Goal: Transaction & Acquisition: Book appointment/travel/reservation

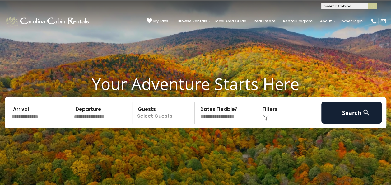
click at [34, 116] on input "text" at bounding box center [39, 113] width 61 height 22
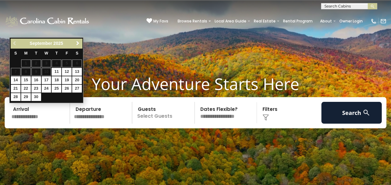
click at [77, 43] on span "Next" at bounding box center [77, 43] width 5 height 5
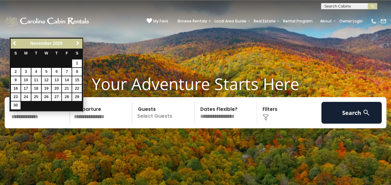
click at [77, 43] on span "Next" at bounding box center [77, 43] width 5 height 5
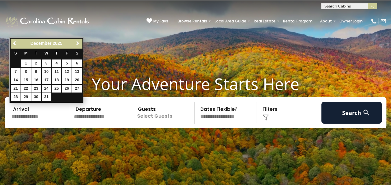
click at [77, 43] on span "Next" at bounding box center [77, 43] width 5 height 5
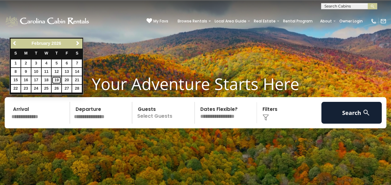
click at [56, 78] on link "19" at bounding box center [57, 80] width 10 height 8
type input "*******"
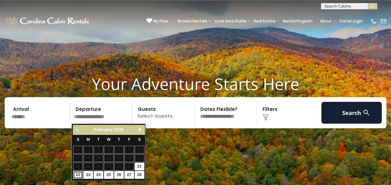
click at [77, 172] on link "22" at bounding box center [78, 175] width 10 height 8
type input "*******"
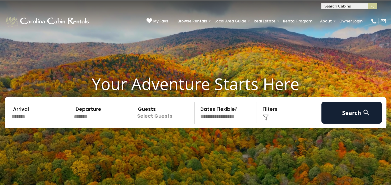
click at [156, 115] on p "Select Guests" at bounding box center [164, 113] width 60 height 22
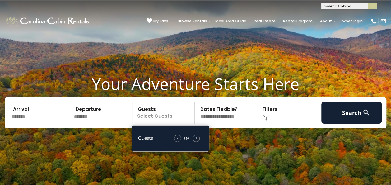
click at [195, 138] on span "+" at bounding box center [196, 138] width 2 height 6
click at [195, 138] on div "+" at bounding box center [195, 138] width 7 height 7
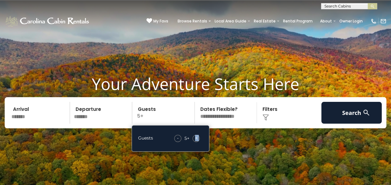
click at [224, 112] on select "**********" at bounding box center [226, 113] width 60 height 22
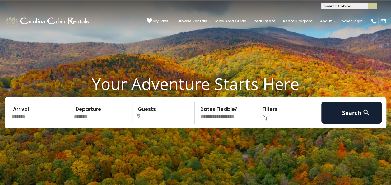
select select "*"
click at [196, 102] on select "**********" at bounding box center [226, 113] width 60 height 22
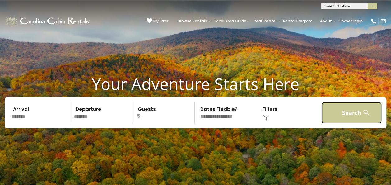
click at [341, 114] on button "Search" at bounding box center [351, 113] width 61 height 22
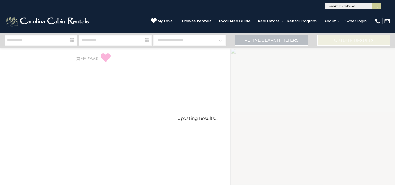
select select "*"
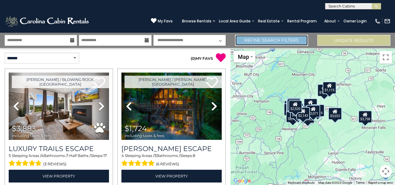
click at [274, 41] on link "Refine Search Filters" at bounding box center [271, 40] width 73 height 11
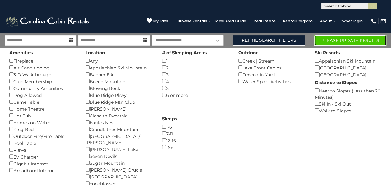
click at [352, 39] on button "Please Update Results" at bounding box center [350, 40] width 72 height 11
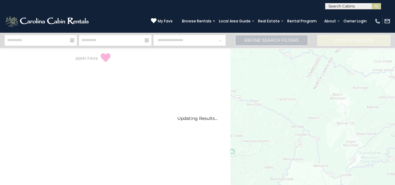
select select "*"
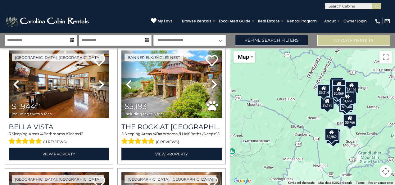
scroll to position [620, 0]
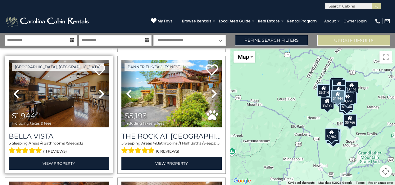
click at [48, 100] on img at bounding box center [59, 93] width 100 height 67
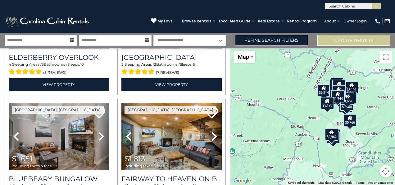
scroll to position [1567, 0]
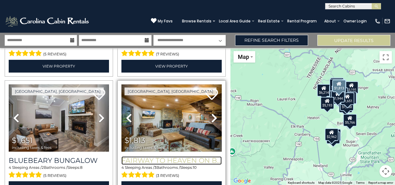
click at [168, 156] on h3 "Fairway to Heaven on Beech" at bounding box center [172, 160] width 100 height 8
click at [178, 156] on h3 "Fairway to Heaven on Beech" at bounding box center [172, 160] width 100 height 8
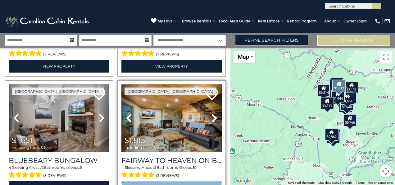
click at [168, 181] on link "View Property" at bounding box center [172, 187] width 100 height 13
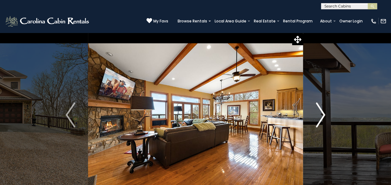
click at [320, 112] on img "Next" at bounding box center [319, 114] width 9 height 25
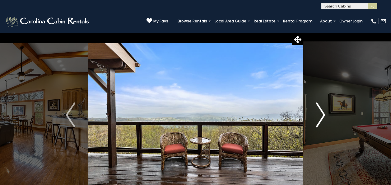
click at [321, 114] on img "Next" at bounding box center [319, 114] width 9 height 25
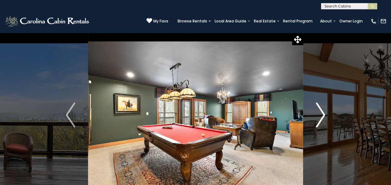
click at [321, 115] on img "Next" at bounding box center [319, 114] width 9 height 25
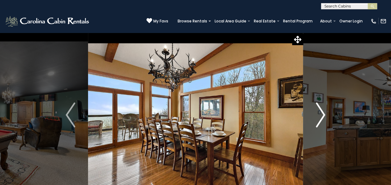
click at [321, 116] on img "Next" at bounding box center [319, 114] width 9 height 25
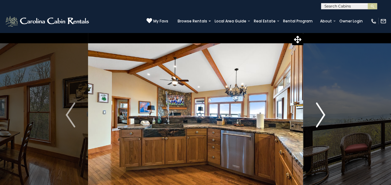
click at [321, 116] on img "Next" at bounding box center [319, 114] width 9 height 25
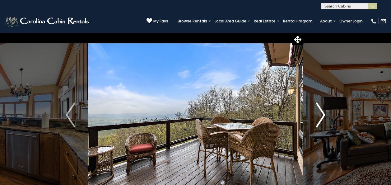
click at [321, 116] on img "Next" at bounding box center [319, 114] width 9 height 25
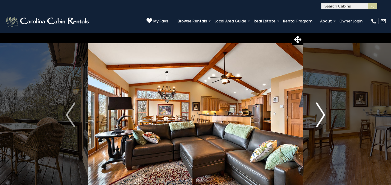
click at [322, 118] on img "Next" at bounding box center [319, 114] width 9 height 25
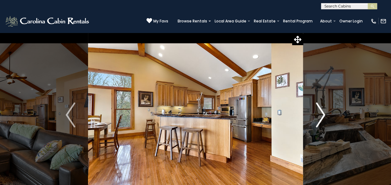
click at [322, 118] on img "Next" at bounding box center [319, 114] width 9 height 25
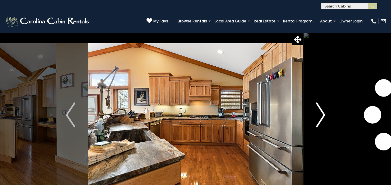
click at [322, 118] on img "Next" at bounding box center [319, 114] width 9 height 25
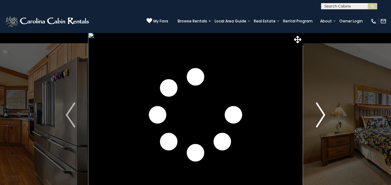
click at [322, 118] on img "Next" at bounding box center [319, 114] width 9 height 25
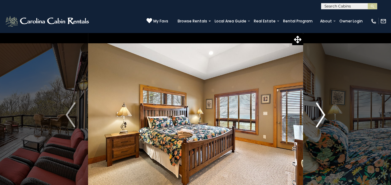
click at [322, 119] on img "Next" at bounding box center [319, 114] width 9 height 25
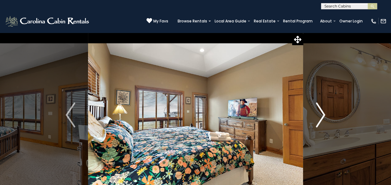
click at [323, 120] on img "Next" at bounding box center [319, 114] width 9 height 25
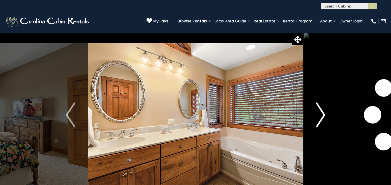
click at [323, 120] on img "Next" at bounding box center [319, 114] width 9 height 25
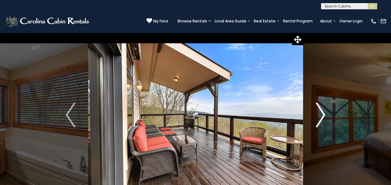
click at [323, 120] on img "Next" at bounding box center [319, 114] width 9 height 25
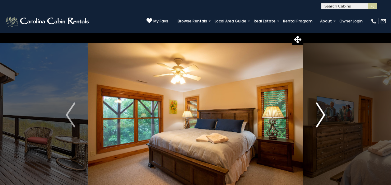
click at [323, 120] on img "Next" at bounding box center [319, 114] width 9 height 25
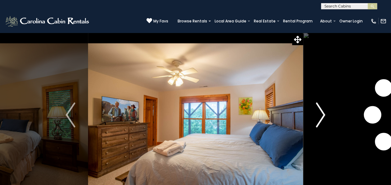
click at [323, 120] on img "Next" at bounding box center [319, 114] width 9 height 25
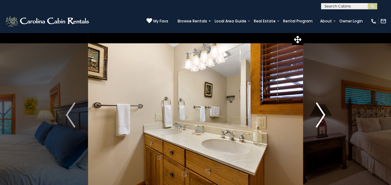
click at [323, 120] on img "Next" at bounding box center [319, 114] width 9 height 25
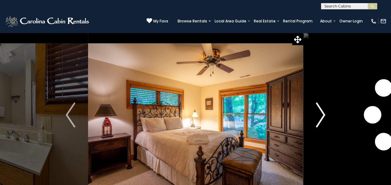
click at [323, 120] on img "Next" at bounding box center [319, 114] width 9 height 25
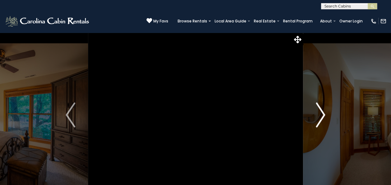
click at [323, 120] on img "Next" at bounding box center [319, 114] width 9 height 25
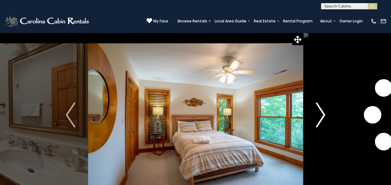
click at [323, 120] on img "Next" at bounding box center [319, 114] width 9 height 25
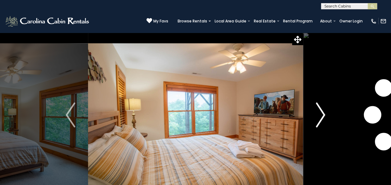
click at [323, 120] on img "Next" at bounding box center [319, 114] width 9 height 25
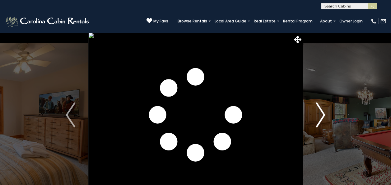
click at [323, 120] on img "Next" at bounding box center [319, 114] width 9 height 25
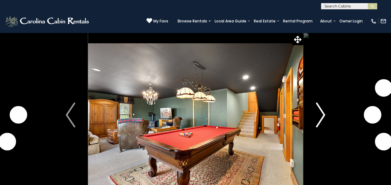
click at [323, 120] on img "Next" at bounding box center [319, 114] width 9 height 25
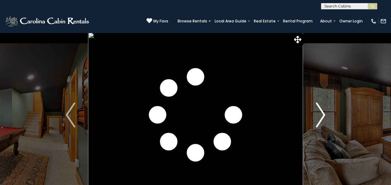
click at [323, 120] on img "Next" at bounding box center [319, 114] width 9 height 25
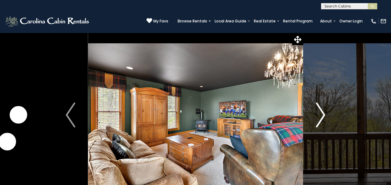
click at [323, 120] on img "Next" at bounding box center [319, 114] width 9 height 25
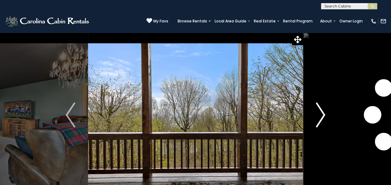
click at [323, 120] on img "Next" at bounding box center [319, 114] width 9 height 25
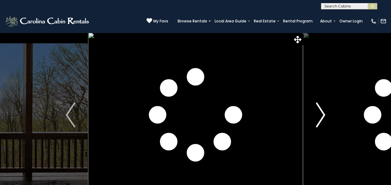
click at [323, 120] on img "Next" at bounding box center [319, 114] width 9 height 25
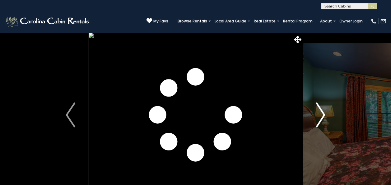
click at [321, 118] on img "Next" at bounding box center [319, 114] width 9 height 25
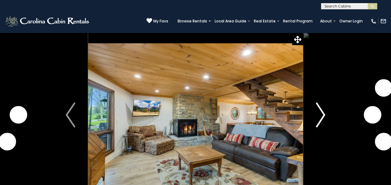
click at [319, 115] on img "Next" at bounding box center [319, 114] width 9 height 25
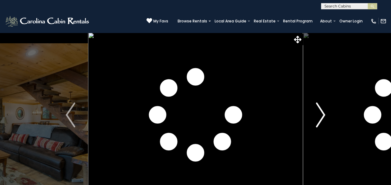
click at [319, 115] on img "Next" at bounding box center [319, 114] width 9 height 25
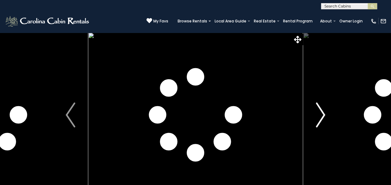
click at [319, 115] on img "Next" at bounding box center [319, 114] width 9 height 25
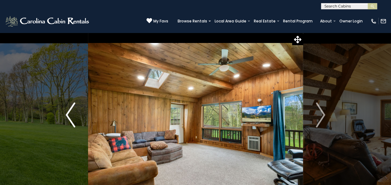
click at [71, 113] on img "Previous" at bounding box center [70, 114] width 9 height 25
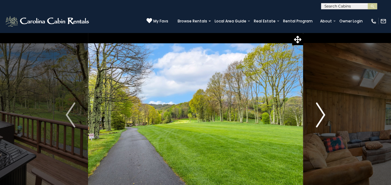
click at [322, 111] on img "Next" at bounding box center [319, 114] width 9 height 25
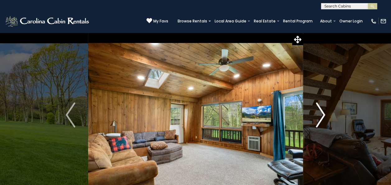
click at [322, 111] on img "Next" at bounding box center [319, 114] width 9 height 25
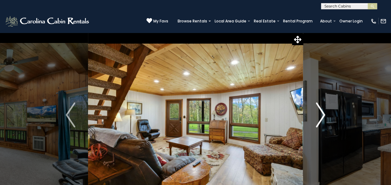
click at [323, 111] on img "Next" at bounding box center [319, 114] width 9 height 25
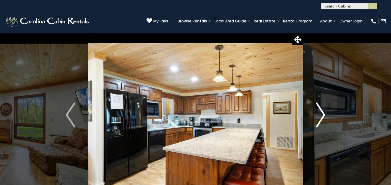
click at [323, 111] on img "Next" at bounding box center [319, 114] width 9 height 25
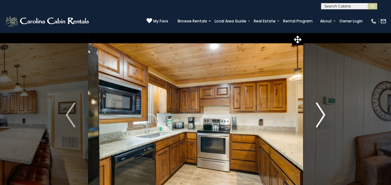
click at [323, 111] on img "Next" at bounding box center [319, 114] width 9 height 25
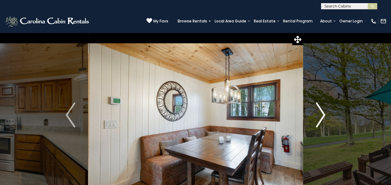
click at [323, 111] on img "Next" at bounding box center [319, 114] width 9 height 25
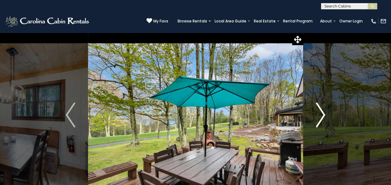
click at [323, 111] on img "Next" at bounding box center [319, 114] width 9 height 25
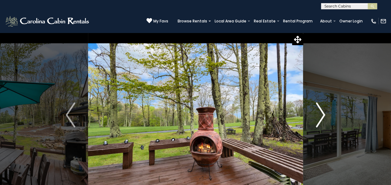
click at [323, 111] on img "Next" at bounding box center [319, 114] width 9 height 25
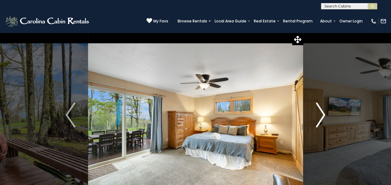
click at [323, 111] on img "Next" at bounding box center [319, 114] width 9 height 25
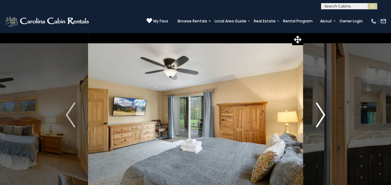
click at [323, 111] on img "Next" at bounding box center [319, 114] width 9 height 25
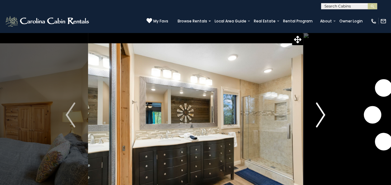
click at [323, 111] on img "Next" at bounding box center [319, 114] width 9 height 25
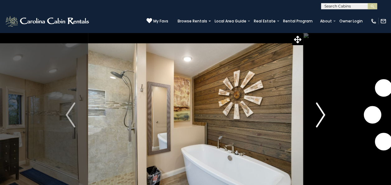
click at [323, 111] on img "Next" at bounding box center [319, 114] width 9 height 25
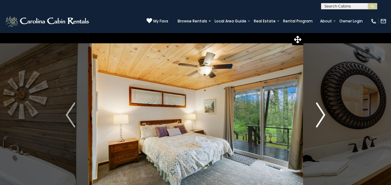
click at [323, 111] on img "Next" at bounding box center [319, 114] width 9 height 25
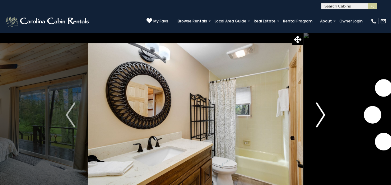
click at [323, 111] on img "Next" at bounding box center [319, 114] width 9 height 25
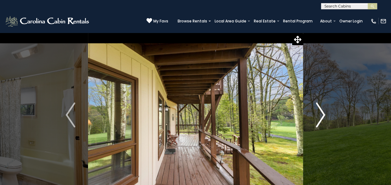
click at [323, 111] on img "Next" at bounding box center [319, 114] width 9 height 25
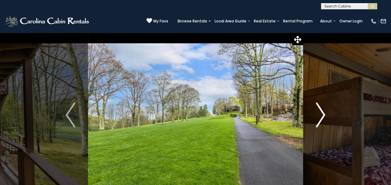
click at [323, 111] on img "Next" at bounding box center [319, 114] width 9 height 25
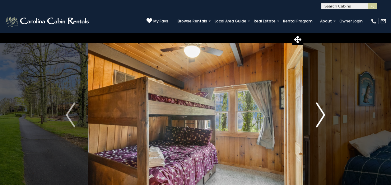
click at [323, 111] on img "Next" at bounding box center [319, 114] width 9 height 25
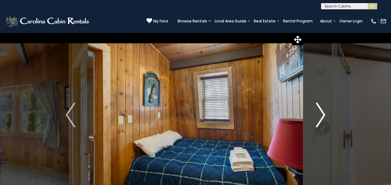
click at [323, 111] on img "Next" at bounding box center [319, 114] width 9 height 25
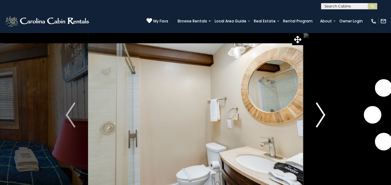
click at [323, 111] on img "Next" at bounding box center [319, 114] width 9 height 25
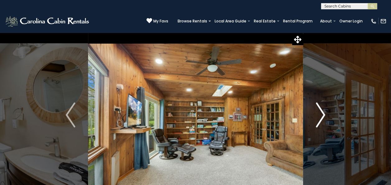
click at [323, 111] on img "Next" at bounding box center [319, 114] width 9 height 25
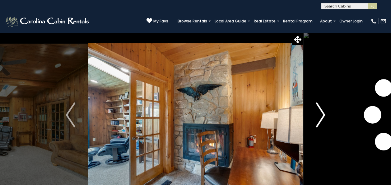
click at [323, 111] on img "Next" at bounding box center [319, 114] width 9 height 25
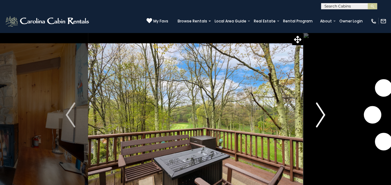
click at [323, 112] on img "Next" at bounding box center [319, 114] width 9 height 25
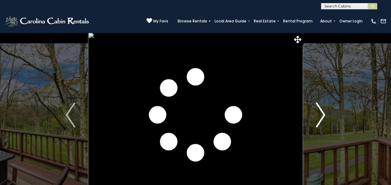
click at [323, 112] on img "Next" at bounding box center [319, 114] width 9 height 25
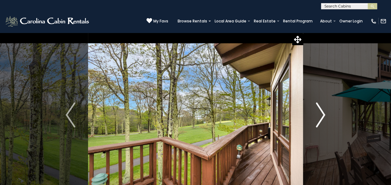
click at [323, 112] on img "Next" at bounding box center [319, 114] width 9 height 25
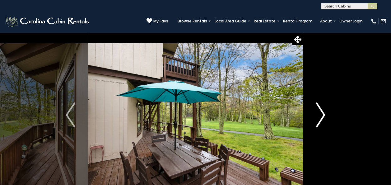
click at [323, 111] on img "Next" at bounding box center [319, 114] width 9 height 25
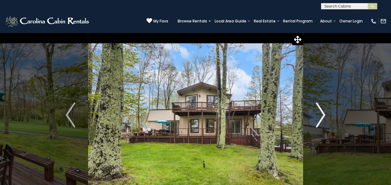
click at [323, 111] on img "Next" at bounding box center [319, 114] width 9 height 25
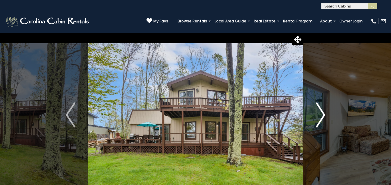
click at [323, 111] on img "Next" at bounding box center [319, 114] width 9 height 25
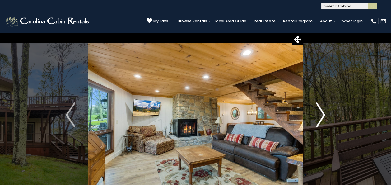
click at [323, 113] on img "Next" at bounding box center [319, 114] width 9 height 25
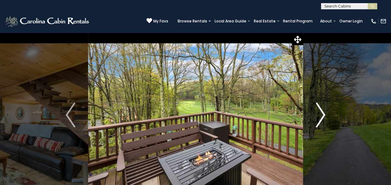
click at [323, 113] on img "Next" at bounding box center [319, 114] width 9 height 25
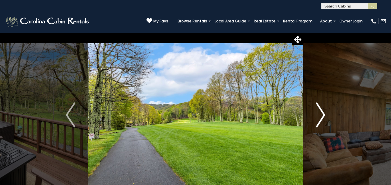
click at [323, 113] on img "Next" at bounding box center [319, 114] width 9 height 25
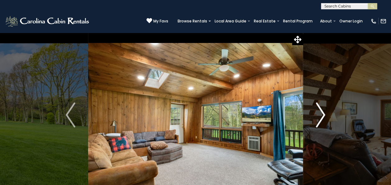
click at [323, 113] on img "Next" at bounding box center [319, 114] width 9 height 25
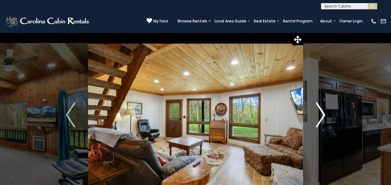
click at [324, 114] on img "Next" at bounding box center [319, 114] width 9 height 25
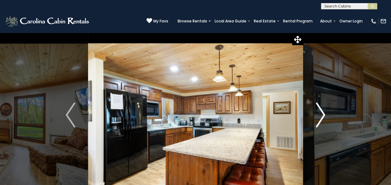
click at [324, 114] on img "Next" at bounding box center [319, 114] width 9 height 25
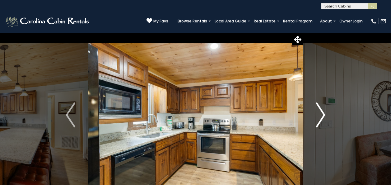
click at [324, 115] on img "Next" at bounding box center [319, 114] width 9 height 25
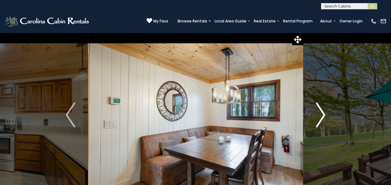
click at [324, 115] on img "Next" at bounding box center [319, 114] width 9 height 25
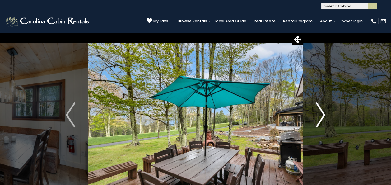
click at [324, 115] on img "Next" at bounding box center [319, 114] width 9 height 25
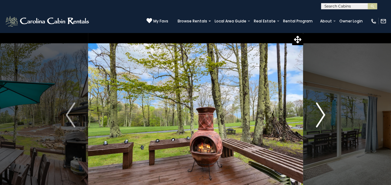
click at [324, 115] on img "Next" at bounding box center [319, 114] width 9 height 25
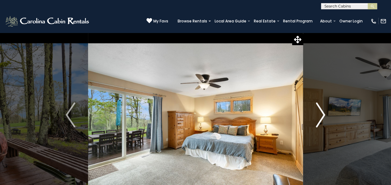
click at [325, 115] on img "Next" at bounding box center [319, 114] width 9 height 25
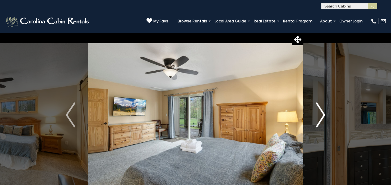
click at [325, 115] on img "Next" at bounding box center [319, 114] width 9 height 25
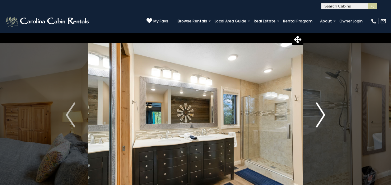
click at [325, 115] on img "Next" at bounding box center [319, 114] width 9 height 25
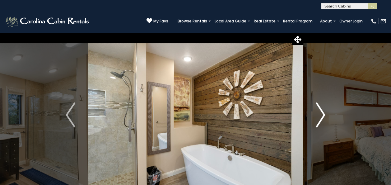
drag, startPoint x: 325, startPoint y: 115, endPoint x: 323, endPoint y: 111, distance: 4.6
click at [323, 111] on img "Next" at bounding box center [319, 114] width 9 height 25
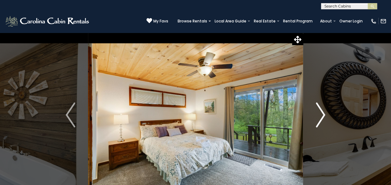
click at [323, 111] on img "Next" at bounding box center [319, 114] width 9 height 25
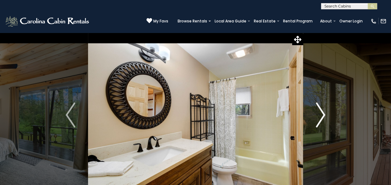
click at [323, 111] on img "Next" at bounding box center [319, 114] width 9 height 25
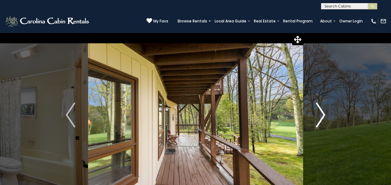
click at [323, 111] on img "Next" at bounding box center [319, 114] width 9 height 25
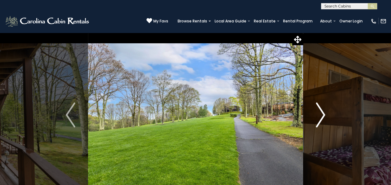
click at [323, 111] on img "Next" at bounding box center [319, 114] width 9 height 25
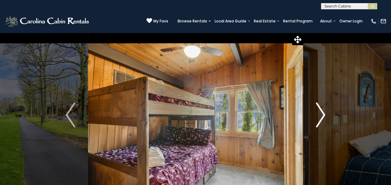
click at [323, 111] on img "Next" at bounding box center [319, 114] width 9 height 25
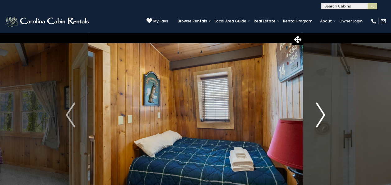
click at [323, 111] on img "Next" at bounding box center [319, 114] width 9 height 25
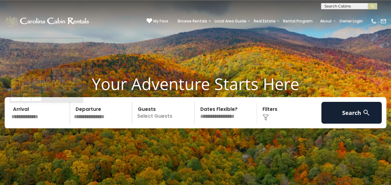
click at [31, 120] on input "text" at bounding box center [39, 113] width 61 height 22
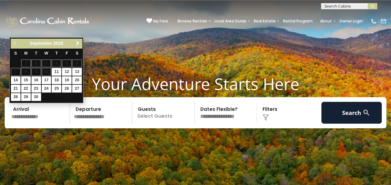
click at [76, 44] on span "Next" at bounding box center [77, 43] width 5 height 5
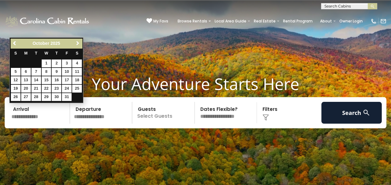
click at [76, 44] on span "Next" at bounding box center [77, 43] width 5 height 5
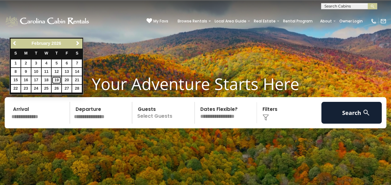
click at [54, 78] on link "19" at bounding box center [57, 80] width 10 height 8
type input "*******"
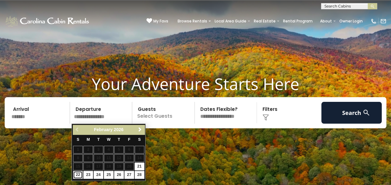
click at [77, 174] on link "22" at bounding box center [78, 175] width 10 height 8
type input "*******"
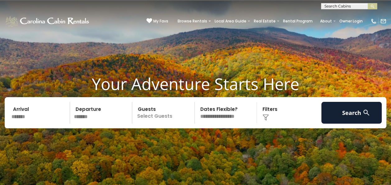
click at [147, 115] on p "Select Guests" at bounding box center [164, 113] width 60 height 22
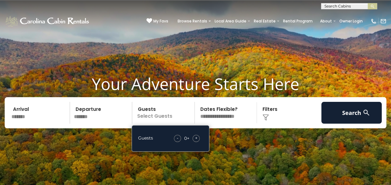
click at [196, 136] on span "+" at bounding box center [196, 138] width 2 height 6
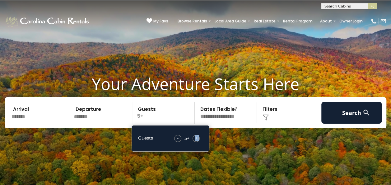
click at [216, 116] on select "**********" at bounding box center [226, 113] width 60 height 22
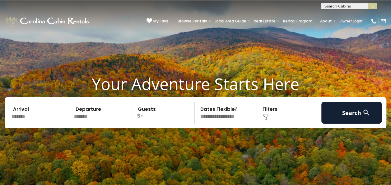
select select "*"
click at [196, 102] on select "**********" at bounding box center [226, 113] width 60 height 22
click at [263, 115] on img at bounding box center [265, 117] width 6 height 6
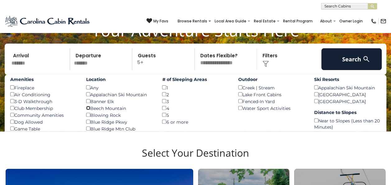
scroll to position [59, 0]
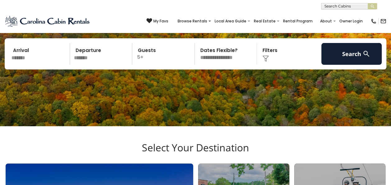
click at [264, 58] on img at bounding box center [265, 58] width 6 height 6
click at [267, 55] on div "Click to Choose" at bounding box center [289, 54] width 61 height 22
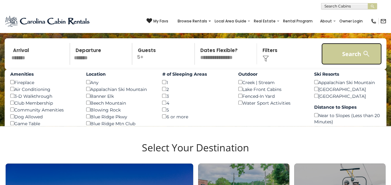
click at [344, 51] on button "Search" at bounding box center [351, 54] width 61 height 22
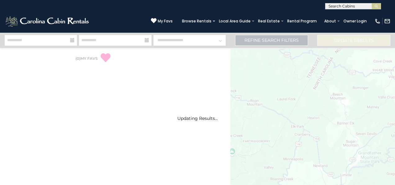
select select "*"
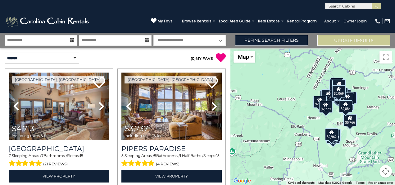
click at [338, 93] on div "$2,069" at bounding box center [339, 91] width 14 height 12
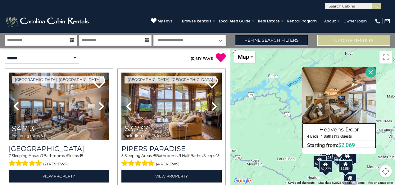
click at [335, 135] on h5 "13 Guests" at bounding box center [343, 136] width 17 height 4
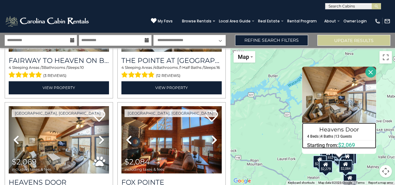
scroll to position [1721, 0]
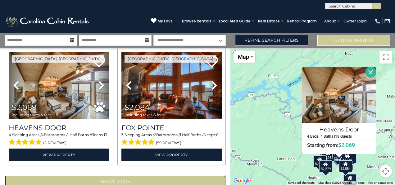
click at [148, 175] on button "Show More" at bounding box center [115, 181] width 221 height 12
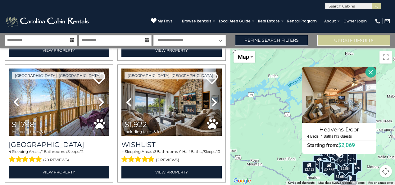
scroll to position [1935, 0]
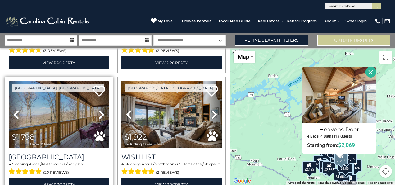
click at [56, 90] on img at bounding box center [59, 114] width 100 height 67
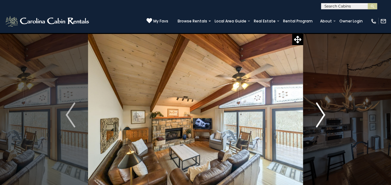
click at [320, 113] on img "Next" at bounding box center [319, 114] width 9 height 25
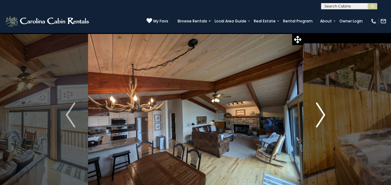
click at [322, 114] on img "Next" at bounding box center [319, 114] width 9 height 25
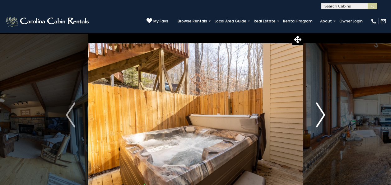
click at [322, 114] on img "Next" at bounding box center [319, 114] width 9 height 25
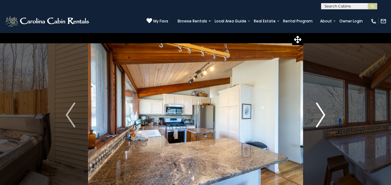
click at [322, 114] on img "Next" at bounding box center [319, 114] width 9 height 25
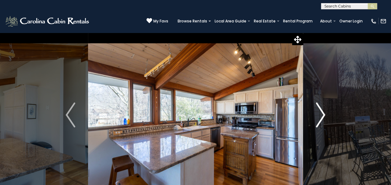
click at [322, 114] on img "Next" at bounding box center [319, 114] width 9 height 25
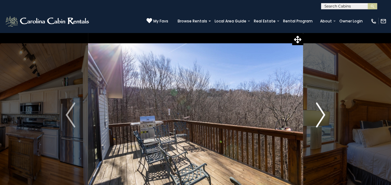
click at [322, 114] on img "Next" at bounding box center [319, 114] width 9 height 25
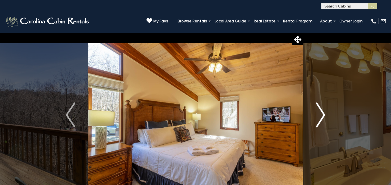
click at [322, 114] on img "Next" at bounding box center [319, 114] width 9 height 25
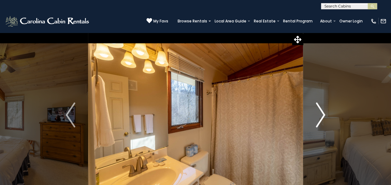
click at [322, 114] on img "Next" at bounding box center [319, 114] width 9 height 25
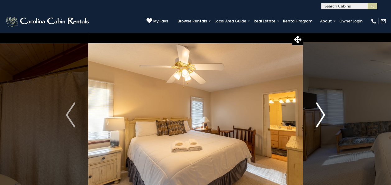
click at [322, 114] on img "Next" at bounding box center [319, 114] width 9 height 25
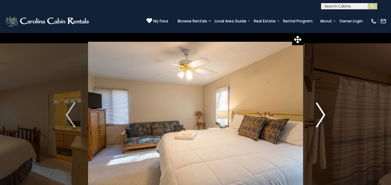
click at [322, 114] on img "Next" at bounding box center [319, 114] width 9 height 25
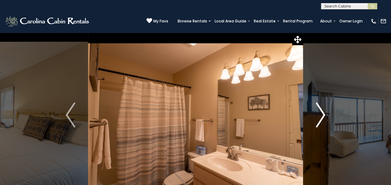
click at [322, 114] on img "Next" at bounding box center [319, 114] width 9 height 25
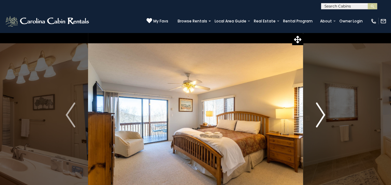
click at [322, 114] on img "Next" at bounding box center [319, 114] width 9 height 25
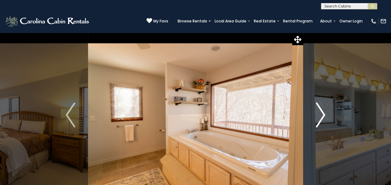
click at [322, 114] on img "Next" at bounding box center [319, 114] width 9 height 25
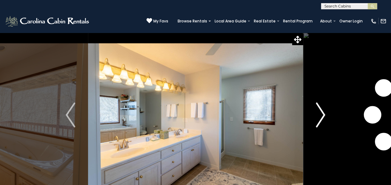
click at [322, 114] on img "Next" at bounding box center [319, 114] width 9 height 25
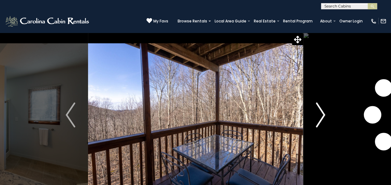
click at [322, 114] on img "Next" at bounding box center [319, 114] width 9 height 25
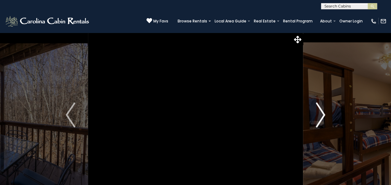
click at [322, 114] on img "Next" at bounding box center [319, 114] width 9 height 25
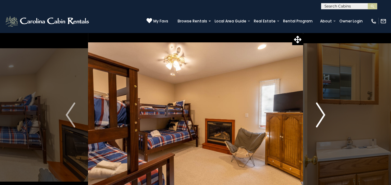
click at [322, 114] on img "Next" at bounding box center [319, 114] width 9 height 25
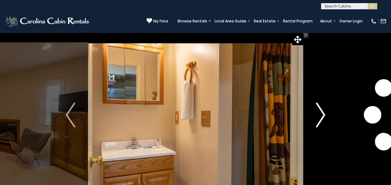
click at [322, 114] on img "Next" at bounding box center [319, 114] width 9 height 25
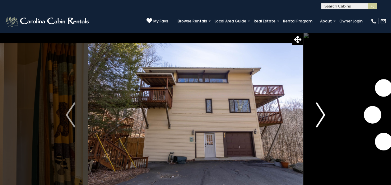
click at [322, 114] on img "Next" at bounding box center [319, 114] width 9 height 25
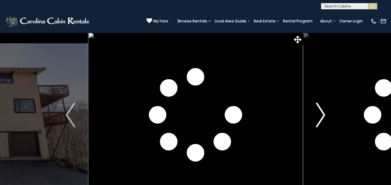
click at [322, 114] on img "Next" at bounding box center [319, 114] width 9 height 25
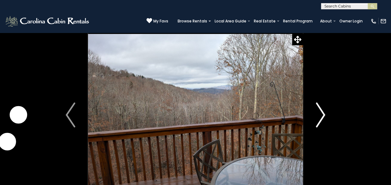
click at [322, 114] on img "Next" at bounding box center [319, 114] width 9 height 25
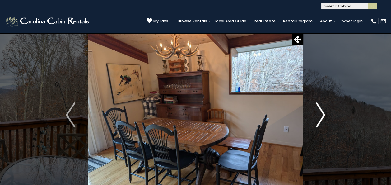
click at [322, 114] on img "Next" at bounding box center [319, 114] width 9 height 25
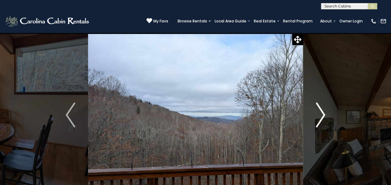
click at [322, 114] on img "Next" at bounding box center [319, 114] width 9 height 25
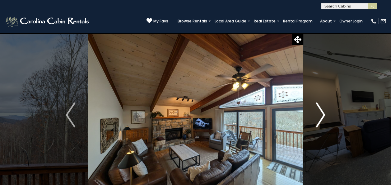
click at [322, 114] on img "Next" at bounding box center [319, 114] width 9 height 25
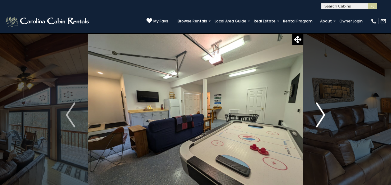
click at [322, 114] on img "Next" at bounding box center [319, 114] width 9 height 25
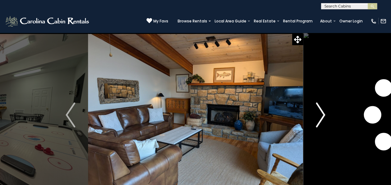
click at [322, 114] on img "Next" at bounding box center [319, 114] width 9 height 25
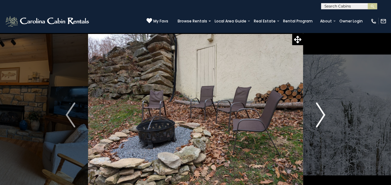
click at [322, 114] on img "Next" at bounding box center [319, 114] width 9 height 25
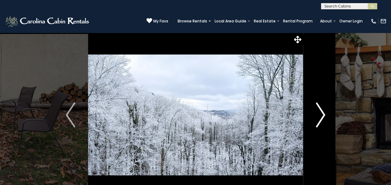
click at [322, 114] on img "Next" at bounding box center [319, 114] width 9 height 25
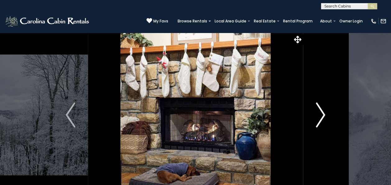
click at [322, 114] on img "Next" at bounding box center [319, 114] width 9 height 25
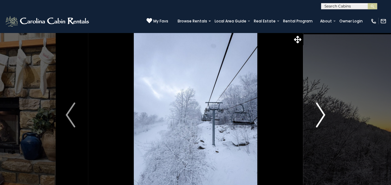
click at [322, 114] on img "Next" at bounding box center [319, 114] width 9 height 25
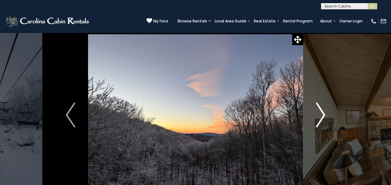
click at [322, 114] on img "Next" at bounding box center [319, 114] width 9 height 25
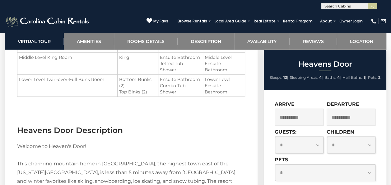
scroll to position [823, 0]
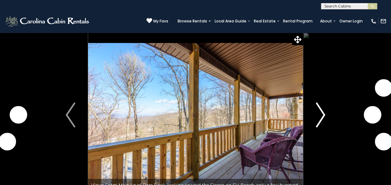
click at [322, 114] on img "Next" at bounding box center [319, 114] width 9 height 25
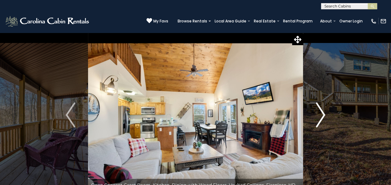
click at [322, 115] on img "Next" at bounding box center [319, 114] width 9 height 25
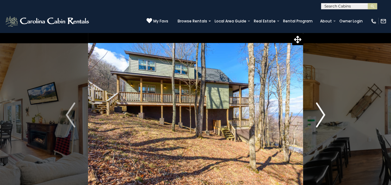
click at [322, 115] on img "Next" at bounding box center [319, 114] width 9 height 25
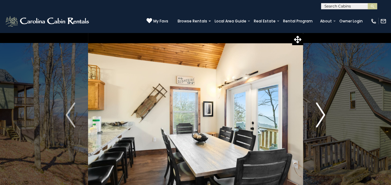
click at [322, 115] on img "Next" at bounding box center [319, 114] width 9 height 25
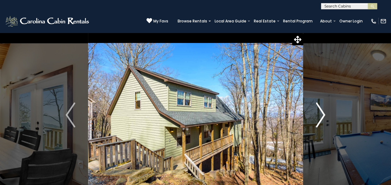
click at [322, 115] on img "Next" at bounding box center [319, 114] width 9 height 25
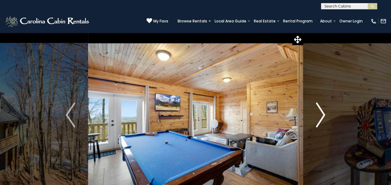
click at [322, 115] on img "Next" at bounding box center [319, 114] width 9 height 25
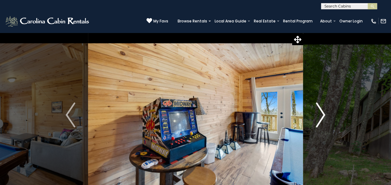
click at [323, 116] on img "Next" at bounding box center [319, 114] width 9 height 25
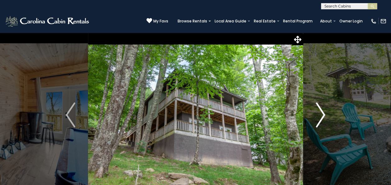
click at [323, 117] on img "Next" at bounding box center [319, 114] width 9 height 25
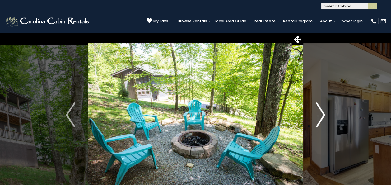
click at [323, 118] on img "Next" at bounding box center [319, 114] width 9 height 25
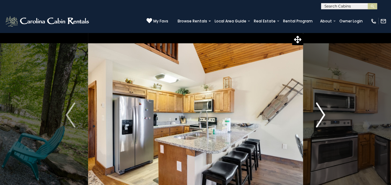
click at [323, 118] on img "Next" at bounding box center [319, 114] width 9 height 25
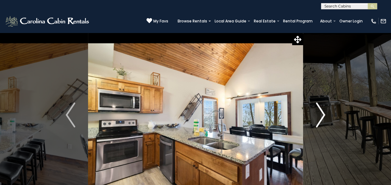
click at [322, 114] on img "Next" at bounding box center [319, 114] width 9 height 25
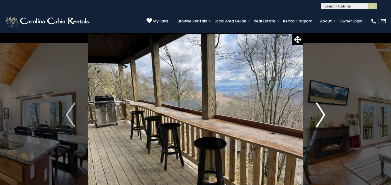
click at [320, 111] on img "Next" at bounding box center [319, 114] width 9 height 25
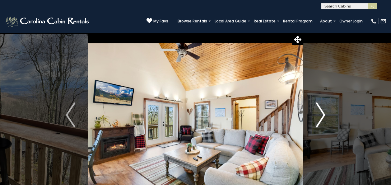
click at [320, 111] on img "Next" at bounding box center [319, 114] width 9 height 25
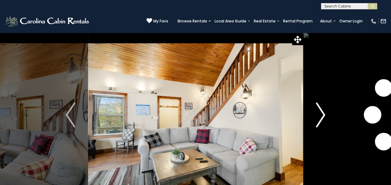
click at [320, 111] on img "Next" at bounding box center [319, 114] width 9 height 25
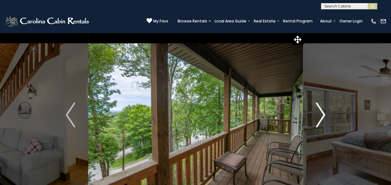
click at [320, 111] on img "Next" at bounding box center [319, 114] width 9 height 25
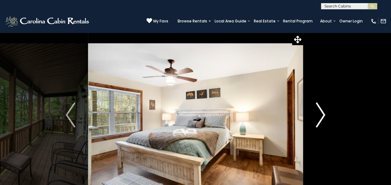
click at [320, 111] on img "Next" at bounding box center [319, 114] width 9 height 25
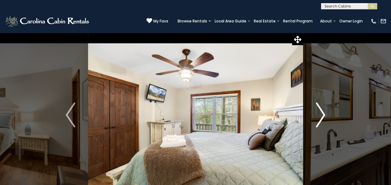
click at [320, 111] on img "Next" at bounding box center [319, 114] width 9 height 25
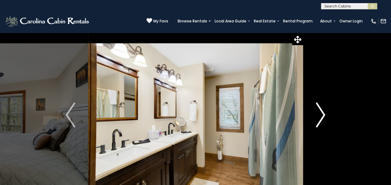
click at [320, 111] on img "Next" at bounding box center [319, 114] width 9 height 25
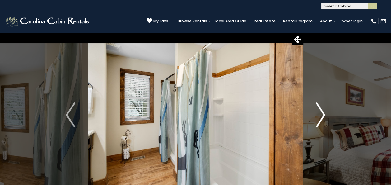
click at [320, 111] on img "Next" at bounding box center [319, 114] width 9 height 25
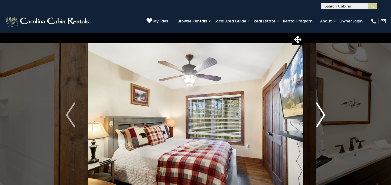
click at [320, 111] on img "Next" at bounding box center [319, 114] width 9 height 25
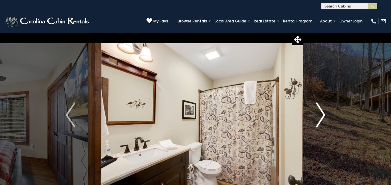
click at [320, 111] on img "Next" at bounding box center [319, 114] width 9 height 25
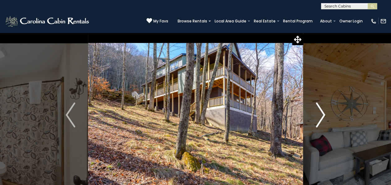
click at [320, 111] on img "Next" at bounding box center [319, 114] width 9 height 25
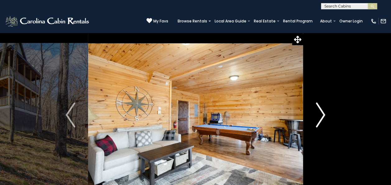
click at [320, 111] on img "Next" at bounding box center [319, 114] width 9 height 25
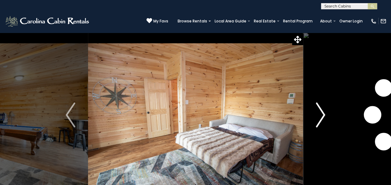
click at [320, 111] on img "Next" at bounding box center [319, 114] width 9 height 25
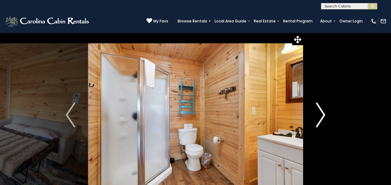
click at [320, 111] on img "Next" at bounding box center [319, 114] width 9 height 25
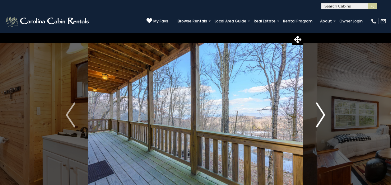
click at [320, 111] on img "Next" at bounding box center [319, 114] width 9 height 25
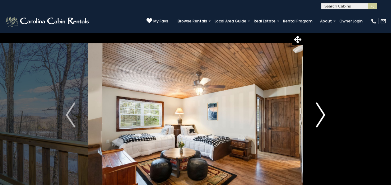
click at [320, 111] on img "Next" at bounding box center [319, 114] width 9 height 25
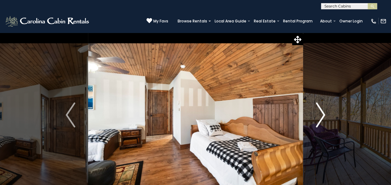
click at [320, 111] on img "Next" at bounding box center [319, 114] width 9 height 25
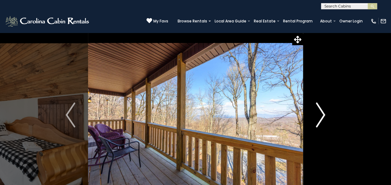
click at [320, 111] on img "Next" at bounding box center [319, 114] width 9 height 25
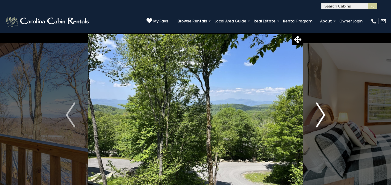
click at [320, 111] on img "Next" at bounding box center [319, 114] width 9 height 25
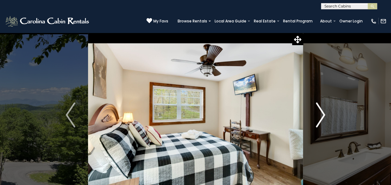
click at [322, 114] on img "Next" at bounding box center [319, 114] width 9 height 25
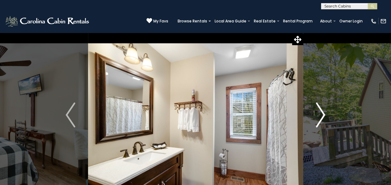
click at [322, 114] on img "Next" at bounding box center [319, 114] width 9 height 25
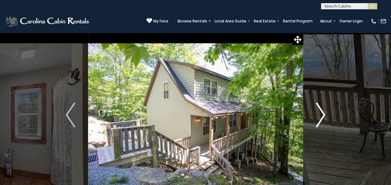
click at [322, 114] on img "Next" at bounding box center [319, 114] width 9 height 25
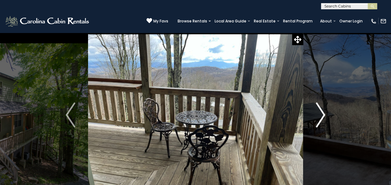
click at [322, 114] on img "Next" at bounding box center [319, 114] width 9 height 25
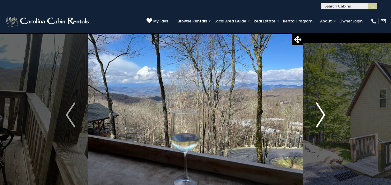
click at [322, 114] on img "Next" at bounding box center [319, 114] width 9 height 25
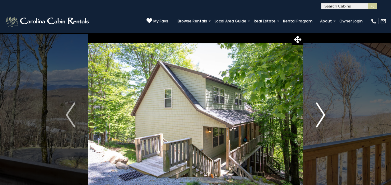
click at [322, 114] on img "Next" at bounding box center [319, 114] width 9 height 25
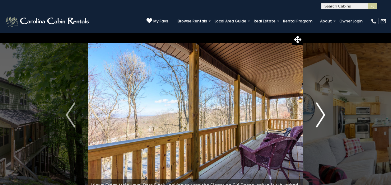
click at [322, 114] on img "Next" at bounding box center [319, 114] width 9 height 25
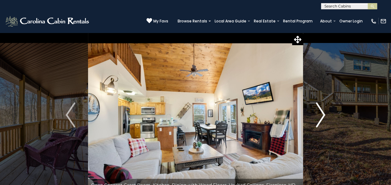
click at [322, 114] on img "Next" at bounding box center [319, 114] width 9 height 25
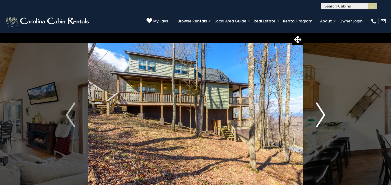
click at [322, 114] on img "Next" at bounding box center [319, 114] width 9 height 25
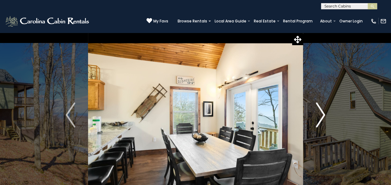
click at [322, 114] on img "Next" at bounding box center [319, 114] width 9 height 25
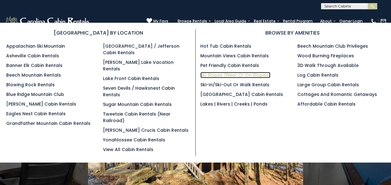
click at [232, 73] on link "Ski Slopes (Near or On Slopes)" at bounding box center [235, 75] width 70 height 6
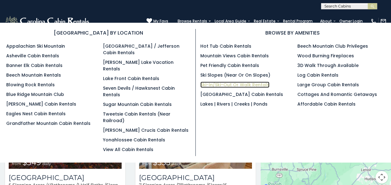
click at [213, 85] on link "Ski-in/Ski-Out or Walk Rentals" at bounding box center [234, 84] width 69 height 6
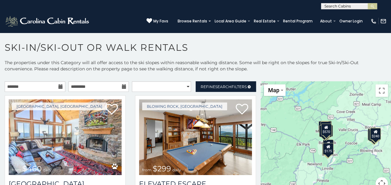
click at [59, 88] on icon at bounding box center [60, 86] width 4 height 4
click at [60, 84] on icon at bounding box center [60, 86] width 4 height 4
click at [58, 88] on icon at bounding box center [60, 86] width 4 height 4
click at [63, 84] on input "text" at bounding box center [35, 86] width 61 height 11
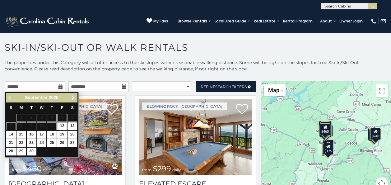
click at [73, 98] on span "Next" at bounding box center [73, 97] width 5 height 5
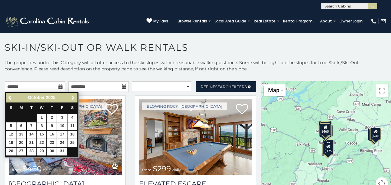
click at [73, 98] on span "Next" at bounding box center [73, 97] width 5 height 5
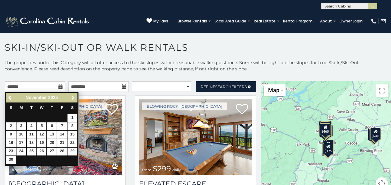
click at [73, 98] on span "Next" at bounding box center [73, 97] width 5 height 5
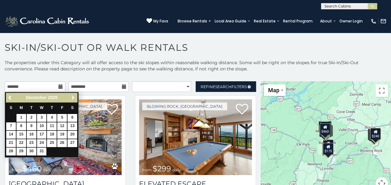
click at [73, 98] on span "Next" at bounding box center [73, 97] width 5 height 5
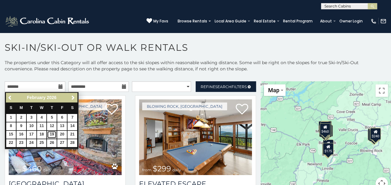
click at [53, 132] on link "19" at bounding box center [52, 135] width 10 height 8
type input "**********"
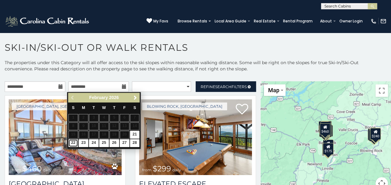
click at [74, 141] on link "22" at bounding box center [73, 143] width 10 height 8
type input "**********"
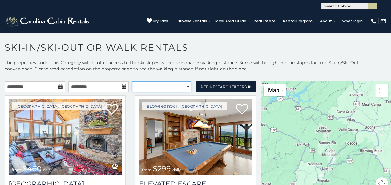
click at [177, 86] on select "**********" at bounding box center [161, 86] width 59 height 11
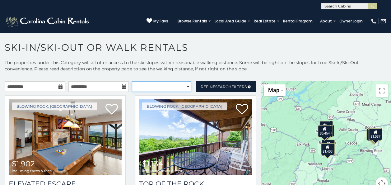
select select "*********"
click at [132, 81] on select "**********" at bounding box center [161, 86] width 59 height 11
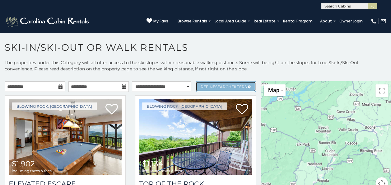
click at [232, 86] on span "Refine Search Filters" at bounding box center [223, 86] width 46 height 5
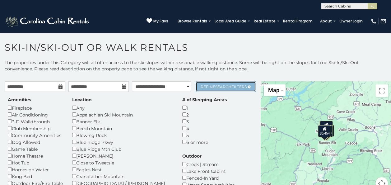
click at [222, 89] on link "Refine Search Filters" at bounding box center [226, 86] width 61 height 11
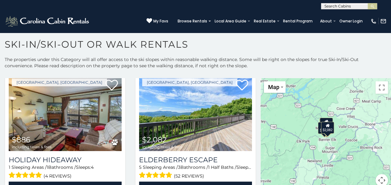
scroll to position [39, 0]
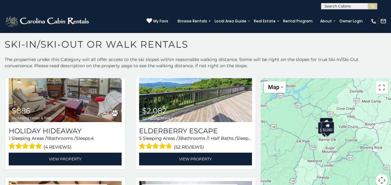
click at [260, 117] on div "$886 $2,082 $1,204 $1,373 $5,454" at bounding box center [325, 136] width 130 height 116
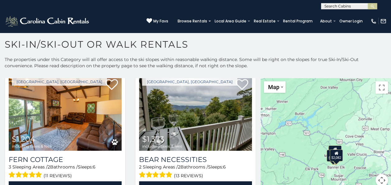
scroll to position [154, 0]
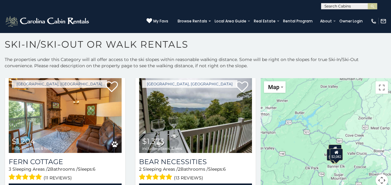
drag, startPoint x: 258, startPoint y: 117, endPoint x: 267, endPoint y: 144, distance: 28.1
click at [267, 144] on div "$886 $2,082 $1,204 $1,373 $5,454" at bounding box center [325, 136] width 130 height 116
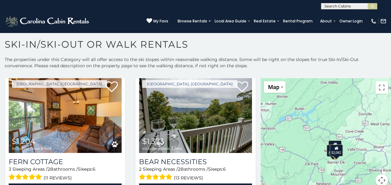
drag, startPoint x: 267, startPoint y: 144, endPoint x: 267, endPoint y: 139, distance: 4.7
click at [267, 139] on div "$886 $2,082 $1,204 $1,373 $5,454" at bounding box center [325, 136] width 130 height 116
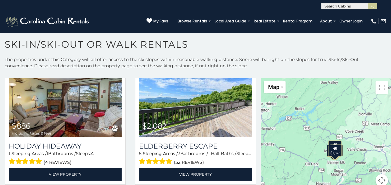
scroll to position [35, 0]
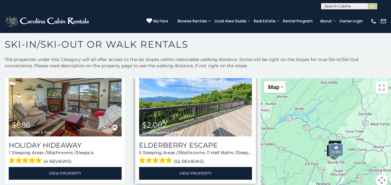
click at [200, 113] on img at bounding box center [195, 99] width 113 height 76
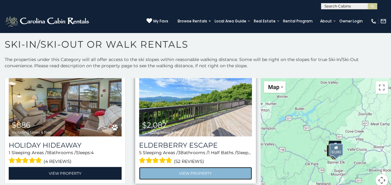
click at [189, 169] on link "View Property" at bounding box center [195, 173] width 113 height 13
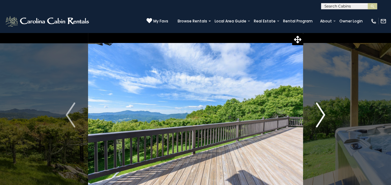
click at [325, 116] on button "Next" at bounding box center [320, 114] width 35 height 165
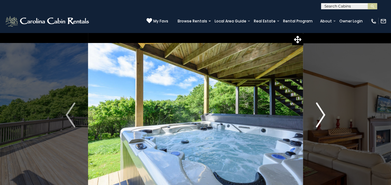
click at [320, 113] on img "Next" at bounding box center [319, 114] width 9 height 25
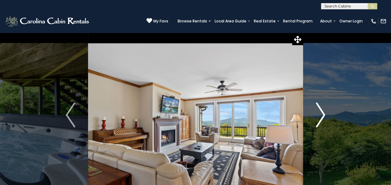
click at [320, 113] on img "Next" at bounding box center [319, 114] width 9 height 25
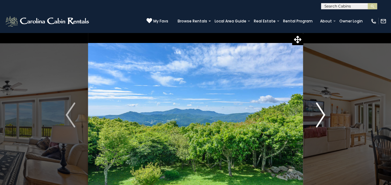
click at [320, 113] on img "Next" at bounding box center [319, 114] width 9 height 25
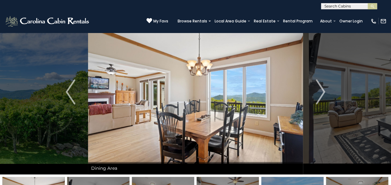
scroll to position [25, 0]
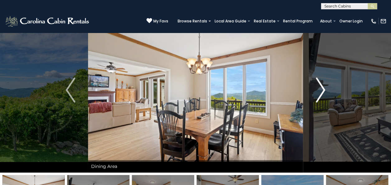
click at [323, 86] on img "Next" at bounding box center [319, 89] width 9 height 25
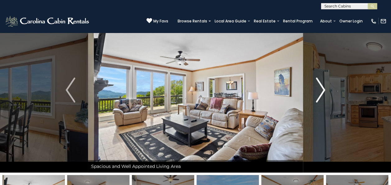
click at [323, 86] on img "Next" at bounding box center [319, 89] width 9 height 25
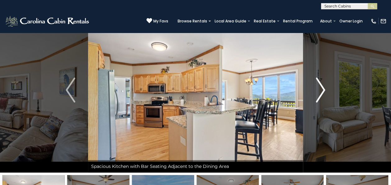
click at [323, 86] on img "Next" at bounding box center [319, 89] width 9 height 25
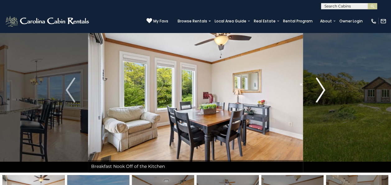
click at [323, 86] on img "Next" at bounding box center [319, 89] width 9 height 25
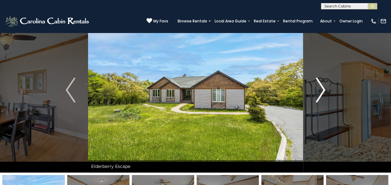
click at [323, 86] on img "Next" at bounding box center [319, 89] width 9 height 25
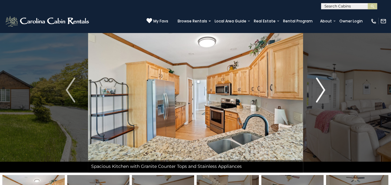
click at [323, 86] on img "Next" at bounding box center [319, 89] width 9 height 25
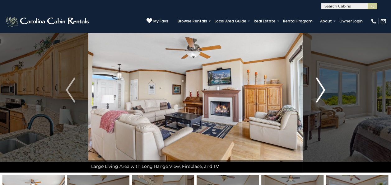
click at [323, 86] on img "Next" at bounding box center [319, 89] width 9 height 25
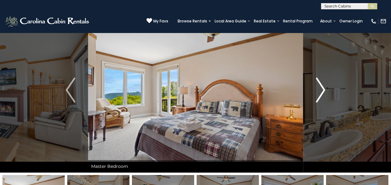
click at [323, 86] on img "Next" at bounding box center [319, 89] width 9 height 25
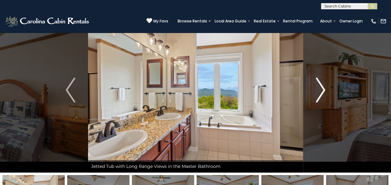
click at [323, 86] on img "Next" at bounding box center [319, 89] width 9 height 25
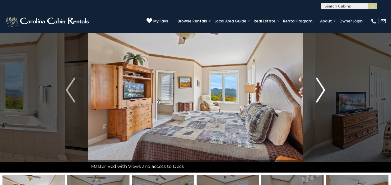
click at [323, 86] on img "Next" at bounding box center [319, 89] width 9 height 25
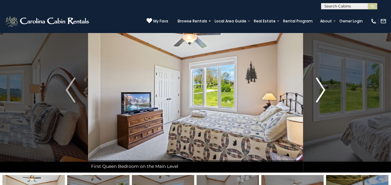
click at [323, 86] on img "Next" at bounding box center [319, 89] width 9 height 25
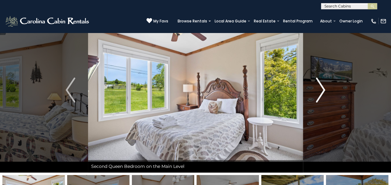
click at [323, 86] on img "Next" at bounding box center [319, 89] width 9 height 25
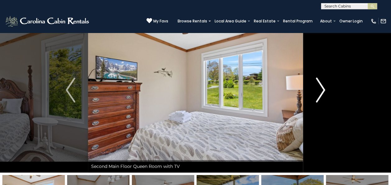
click at [323, 86] on img "Next" at bounding box center [319, 89] width 9 height 25
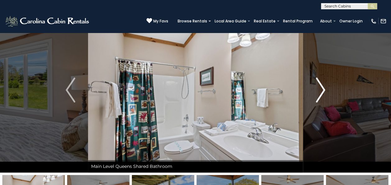
click at [323, 86] on img "Next" at bounding box center [319, 89] width 9 height 25
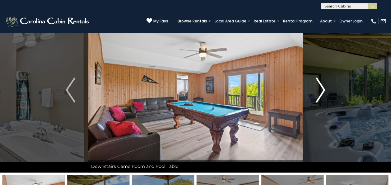
click at [323, 86] on img "Next" at bounding box center [319, 89] width 9 height 25
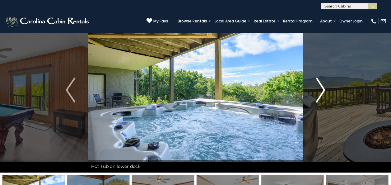
click at [323, 86] on img "Next" at bounding box center [319, 89] width 9 height 25
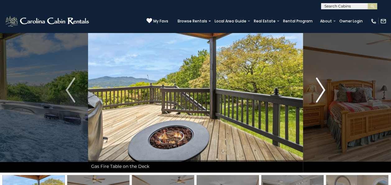
click at [323, 86] on img "Next" at bounding box center [319, 89] width 9 height 25
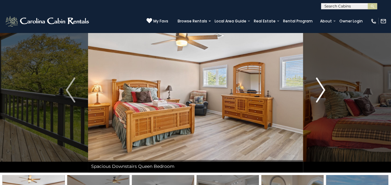
click at [323, 86] on img "Next" at bounding box center [319, 89] width 9 height 25
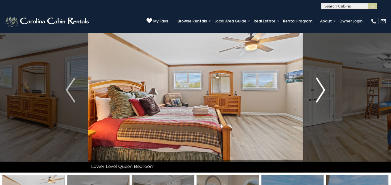
click at [323, 86] on img "Next" at bounding box center [319, 89] width 9 height 25
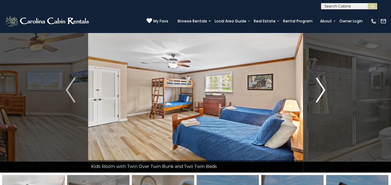
click at [323, 86] on img "Next" at bounding box center [319, 89] width 9 height 25
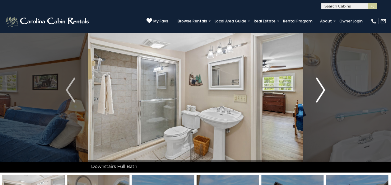
click at [323, 86] on img "Next" at bounding box center [319, 89] width 9 height 25
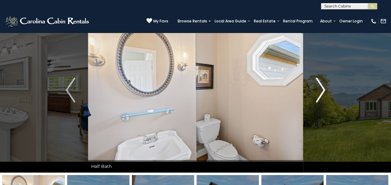
click at [323, 86] on img "Next" at bounding box center [319, 89] width 9 height 25
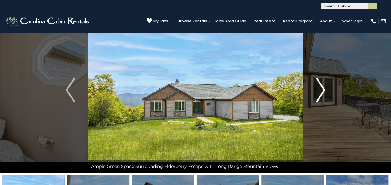
click at [323, 86] on img "Next" at bounding box center [319, 89] width 9 height 25
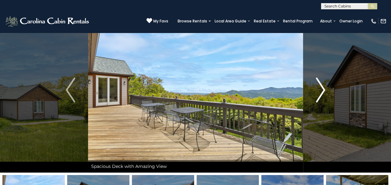
click at [323, 86] on img "Next" at bounding box center [319, 89] width 9 height 25
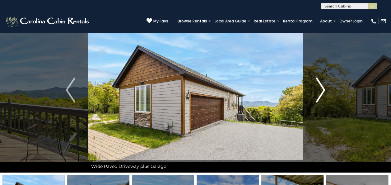
click at [323, 86] on img "Next" at bounding box center [319, 89] width 9 height 25
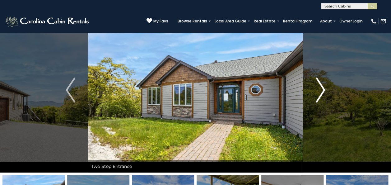
click at [323, 86] on img "Next" at bounding box center [319, 89] width 9 height 25
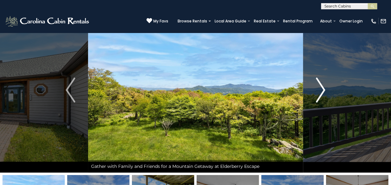
click at [323, 86] on img "Next" at bounding box center [319, 89] width 9 height 25
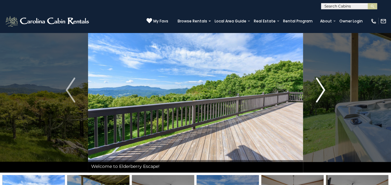
click at [323, 86] on img "Next" at bounding box center [319, 89] width 9 height 25
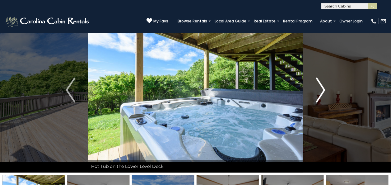
click at [323, 86] on img "Next" at bounding box center [319, 89] width 9 height 25
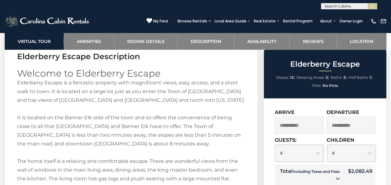
scroll to position [871, 0]
